Goal: Task Accomplishment & Management: Manage account settings

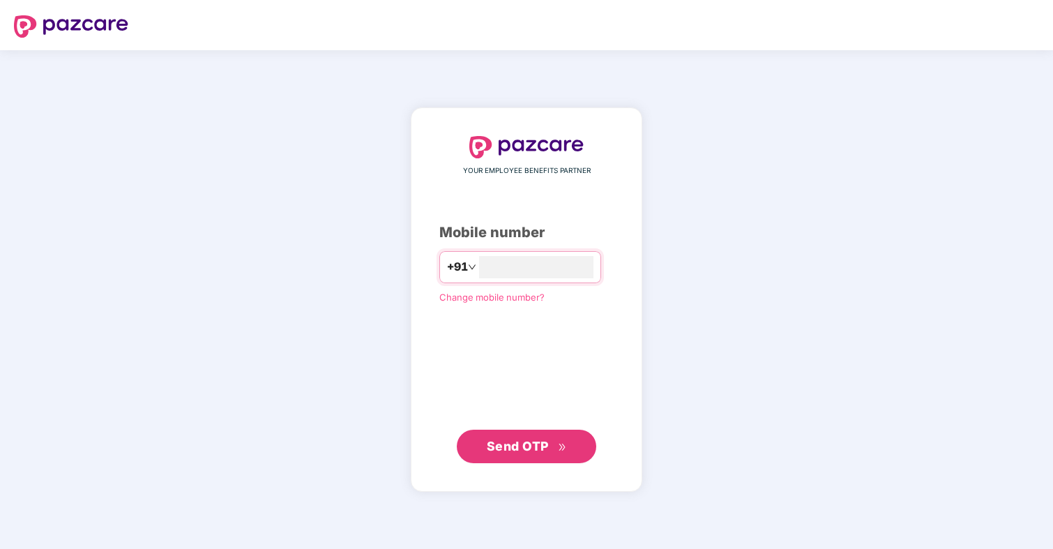
type input "**********"
click at [532, 457] on button "Send OTP" at bounding box center [527, 446] width 140 height 33
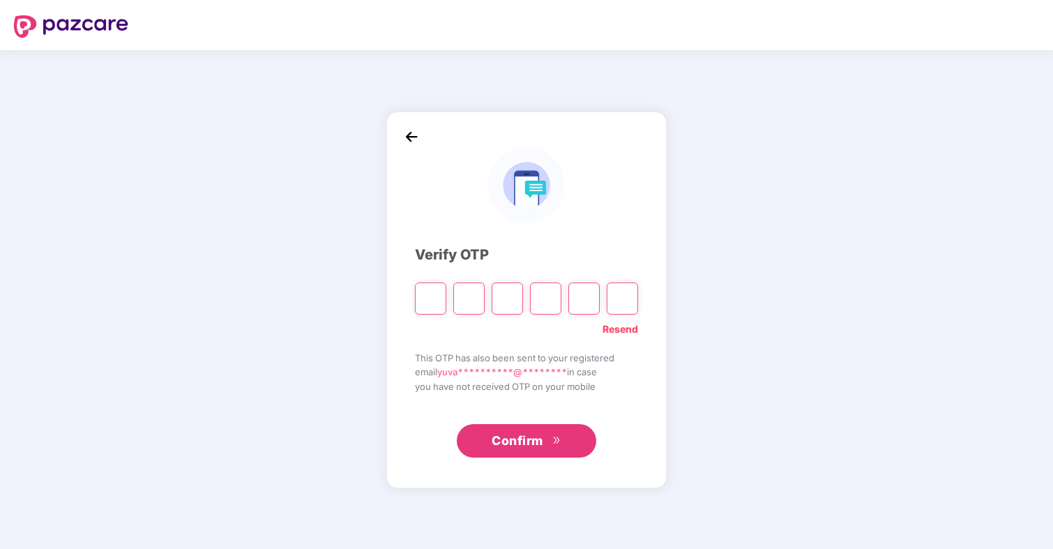
type input "*"
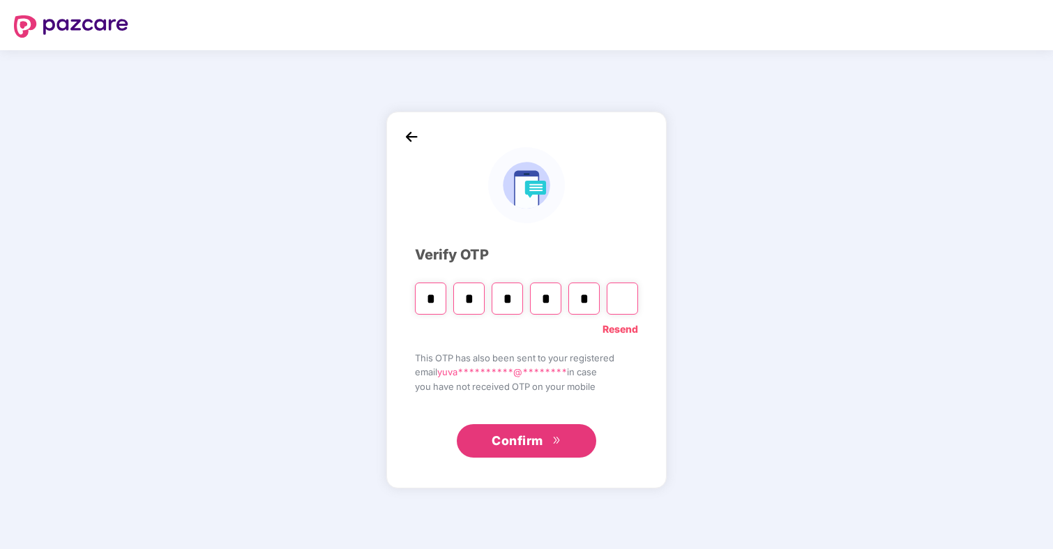
type input "*"
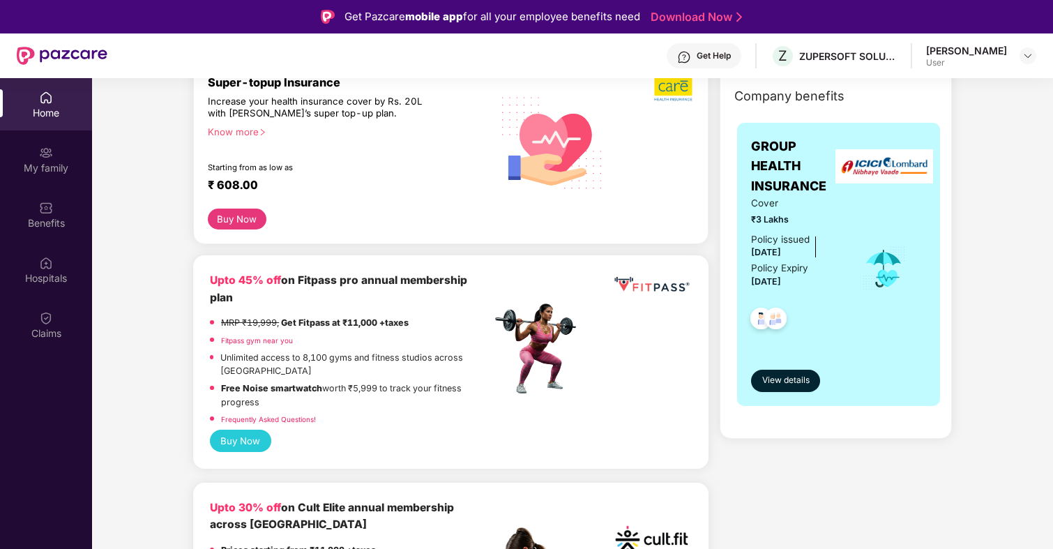
scroll to position [203, 0]
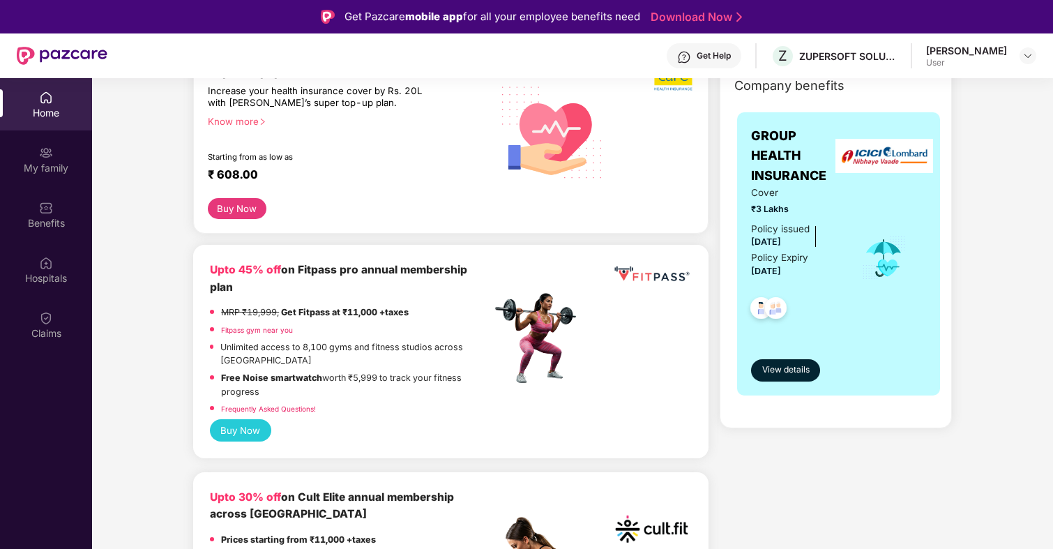
click at [985, 56] on div "[PERSON_NAME]" at bounding box center [966, 50] width 81 height 13
click at [1026, 54] on img at bounding box center [1028, 55] width 11 height 11
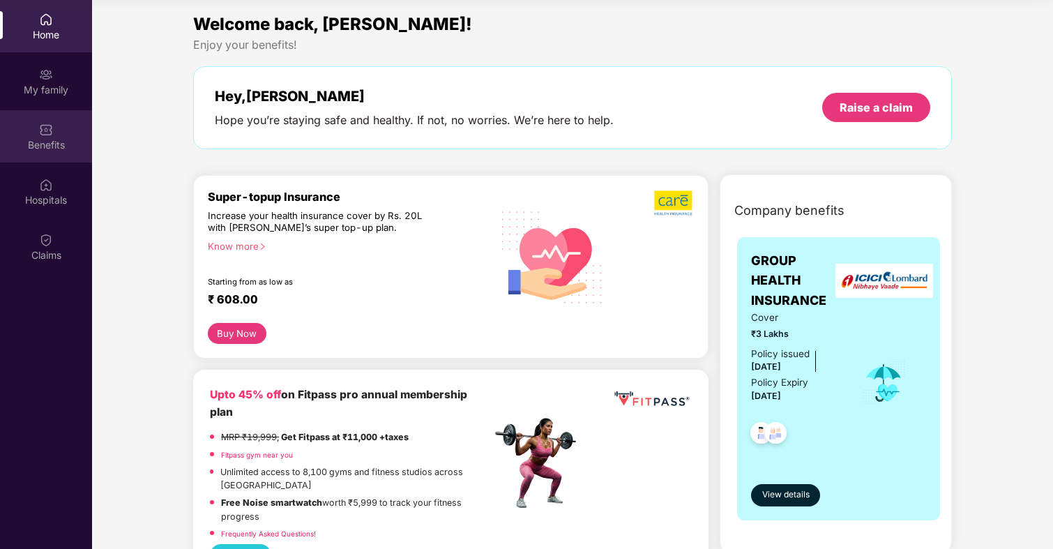
scroll to position [0, 0]
click at [40, 142] on div "Benefits" at bounding box center [46, 145] width 92 height 14
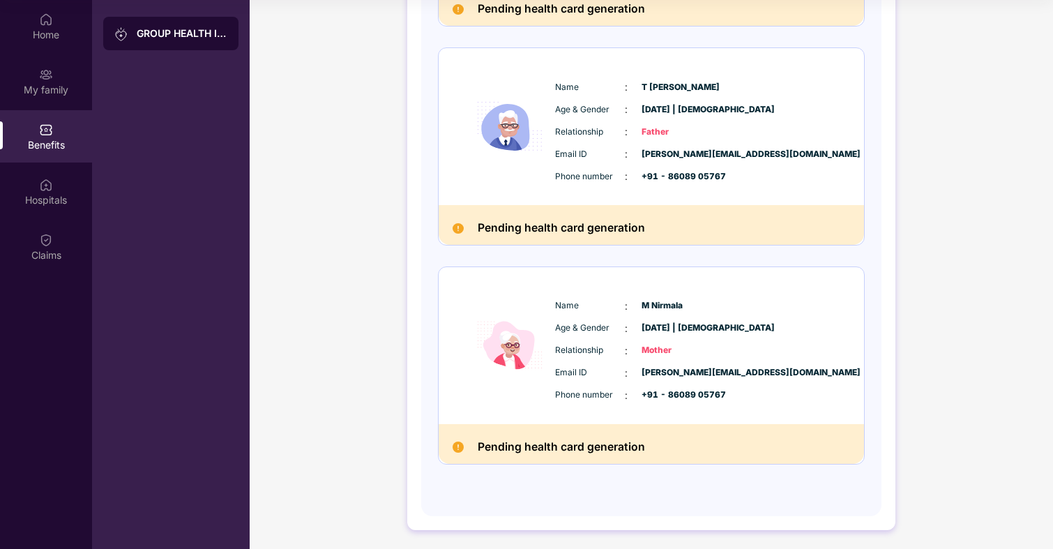
scroll to position [367, 0]
click at [536, 430] on div "Pending health card generation" at bounding box center [651, 445] width 425 height 40
drag, startPoint x: 645, startPoint y: 351, endPoint x: 695, endPoint y: 352, distance: 49.5
click at [695, 352] on span "Mother" at bounding box center [677, 351] width 70 height 13
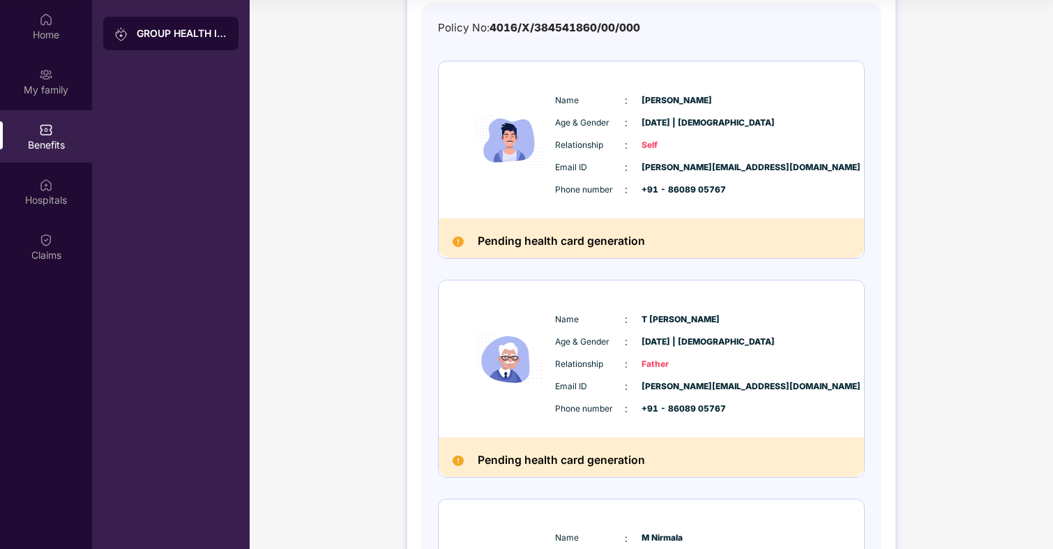
scroll to position [119, 0]
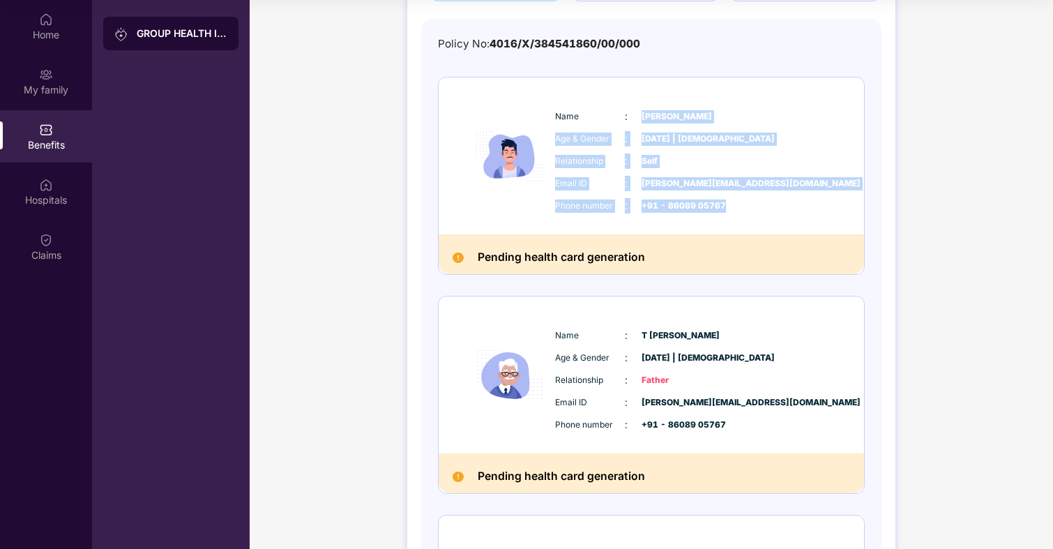
drag, startPoint x: 640, startPoint y: 114, endPoint x: 763, endPoint y: 204, distance: 152.8
click at [763, 204] on div "Name : [PERSON_NAME] & Gender : [DATE] | [DEMOGRAPHIC_DATA] Relationship : Self…" at bounding box center [694, 161] width 284 height 119
click at [763, 204] on div "Phone number : +91 - 86089 05767" at bounding box center [693, 205] width 277 height 15
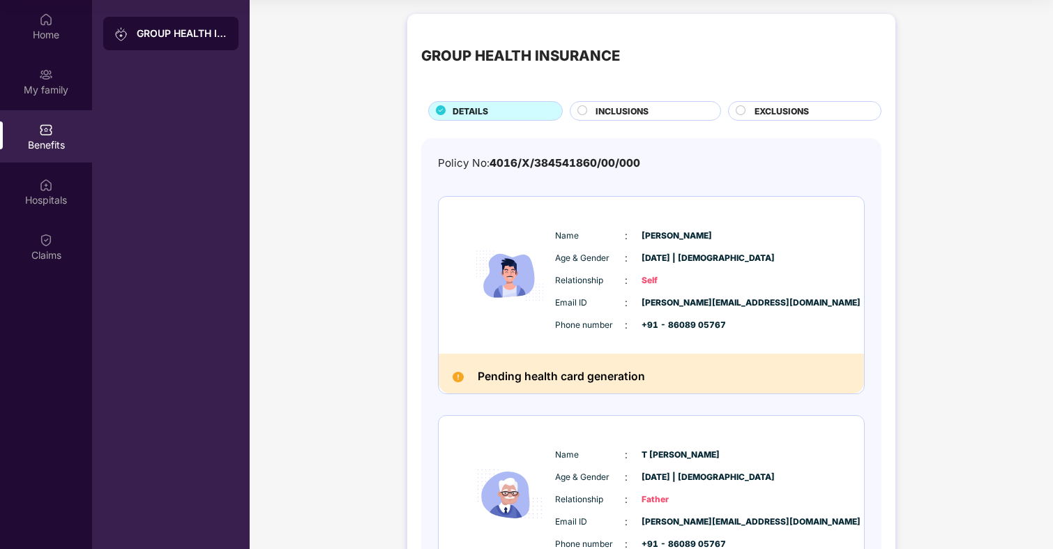
scroll to position [0, 0]
click at [635, 110] on span "INCLUSIONS" at bounding box center [622, 111] width 53 height 13
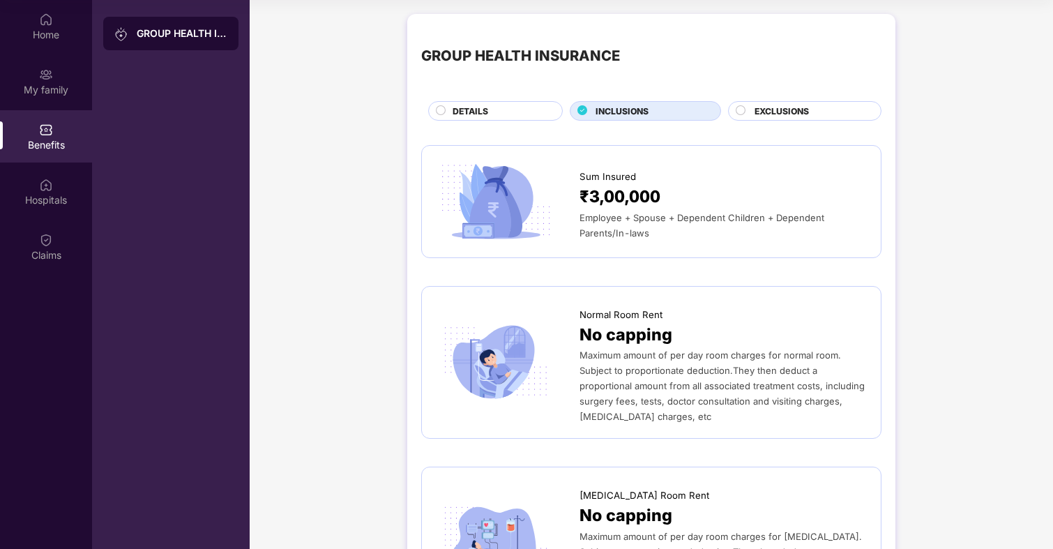
click at [827, 114] on div "EXCLUSIONS" at bounding box center [811, 112] width 126 height 15
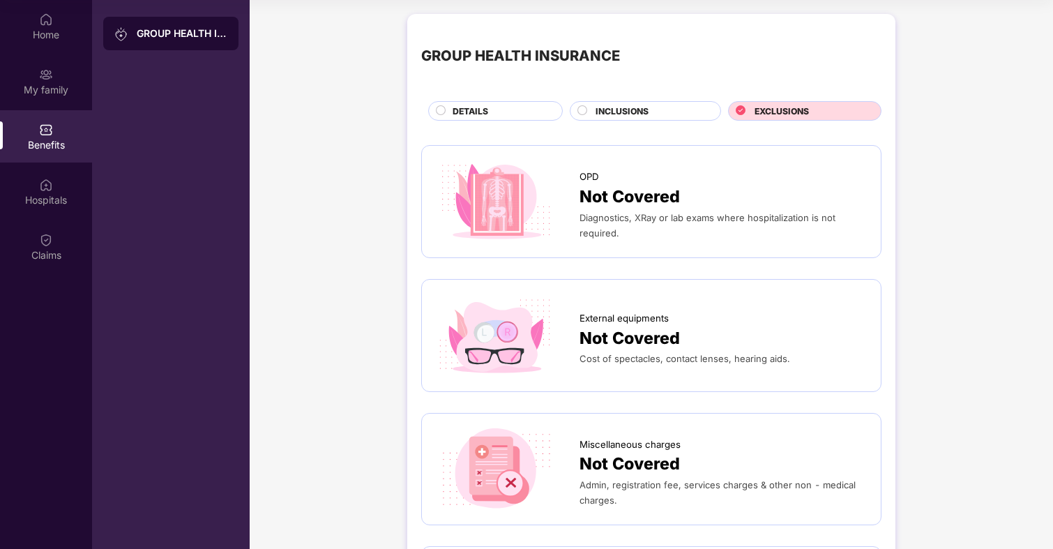
click at [515, 119] on div "DETAILS" at bounding box center [500, 112] width 109 height 15
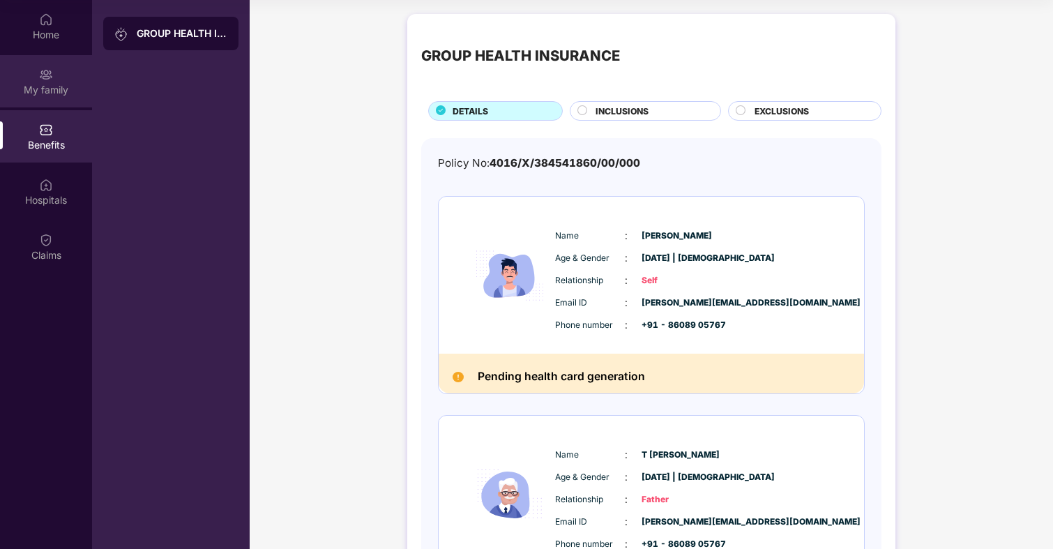
click at [66, 75] on div "My family" at bounding box center [46, 81] width 92 height 52
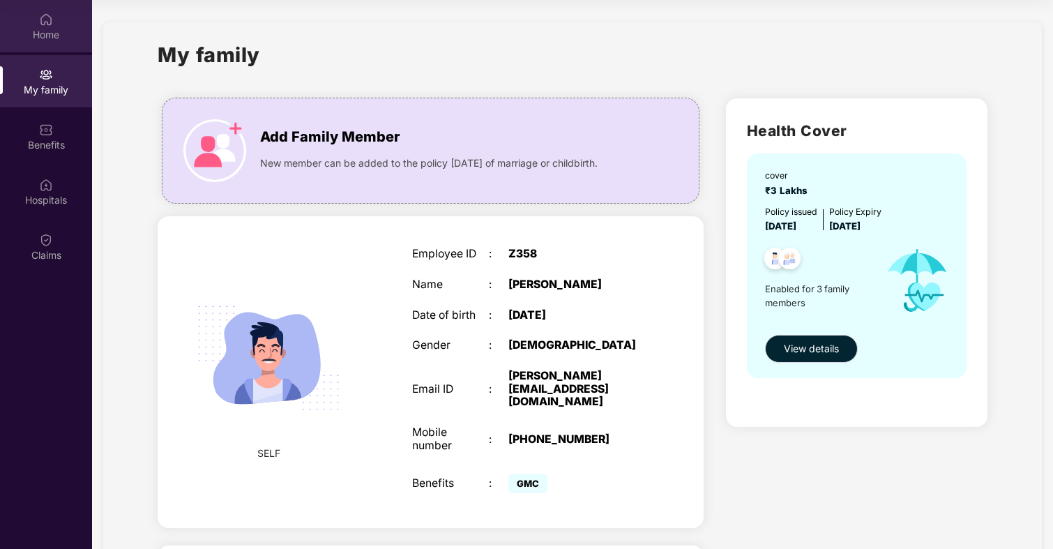
click at [47, 37] on div "Home" at bounding box center [46, 35] width 92 height 14
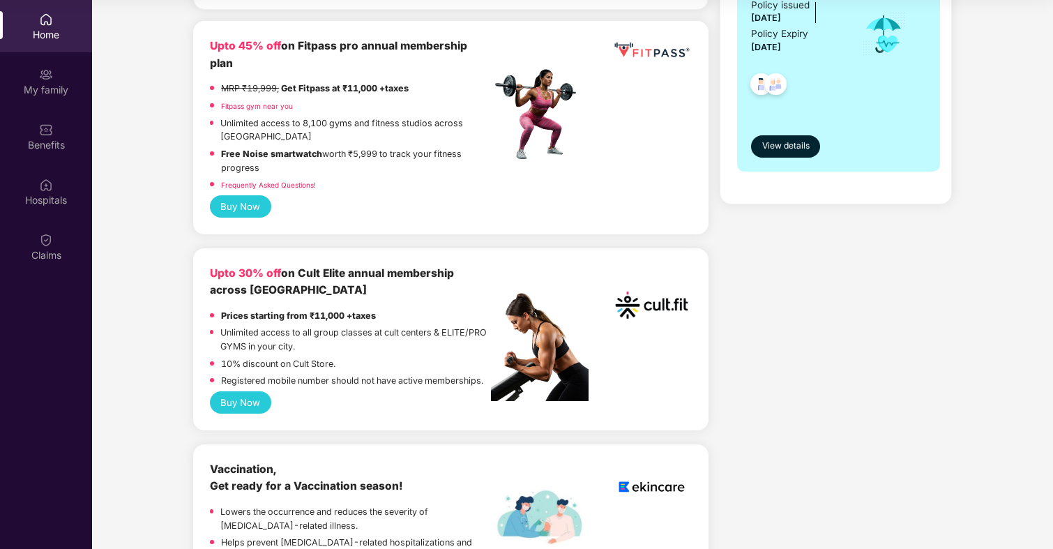
scroll to position [362, 0]
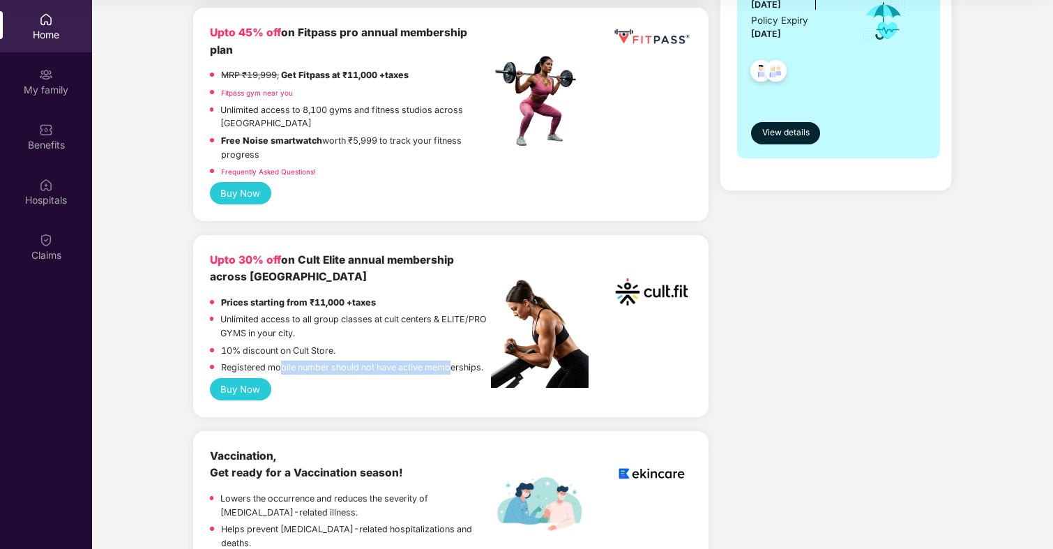
drag, startPoint x: 278, startPoint y: 341, endPoint x: 451, endPoint y: 349, distance: 173.2
click at [451, 361] on p "Registered mobile number should not have active memberships." at bounding box center [352, 368] width 262 height 14
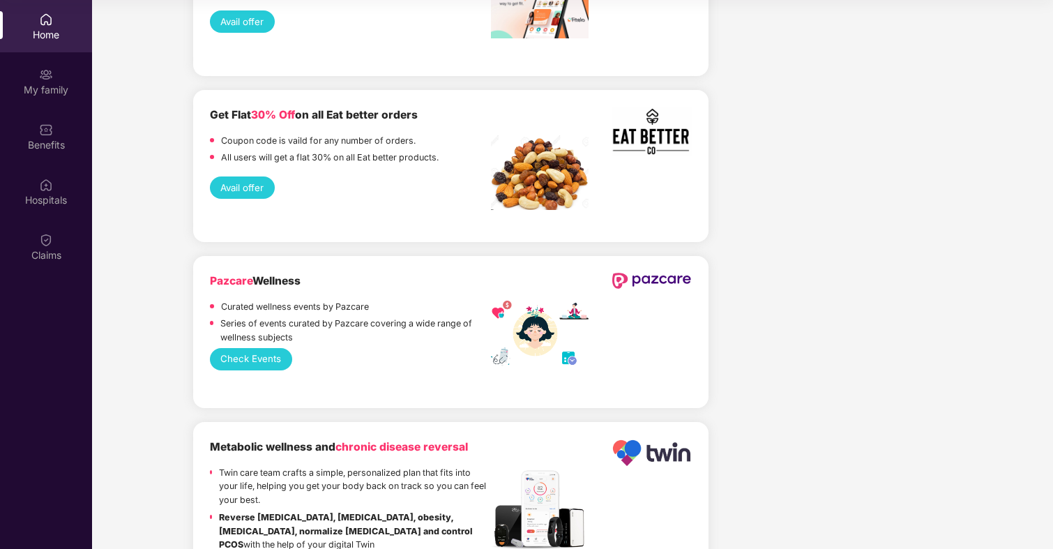
scroll to position [78, 0]
